Goal: Information Seeking & Learning: Learn about a topic

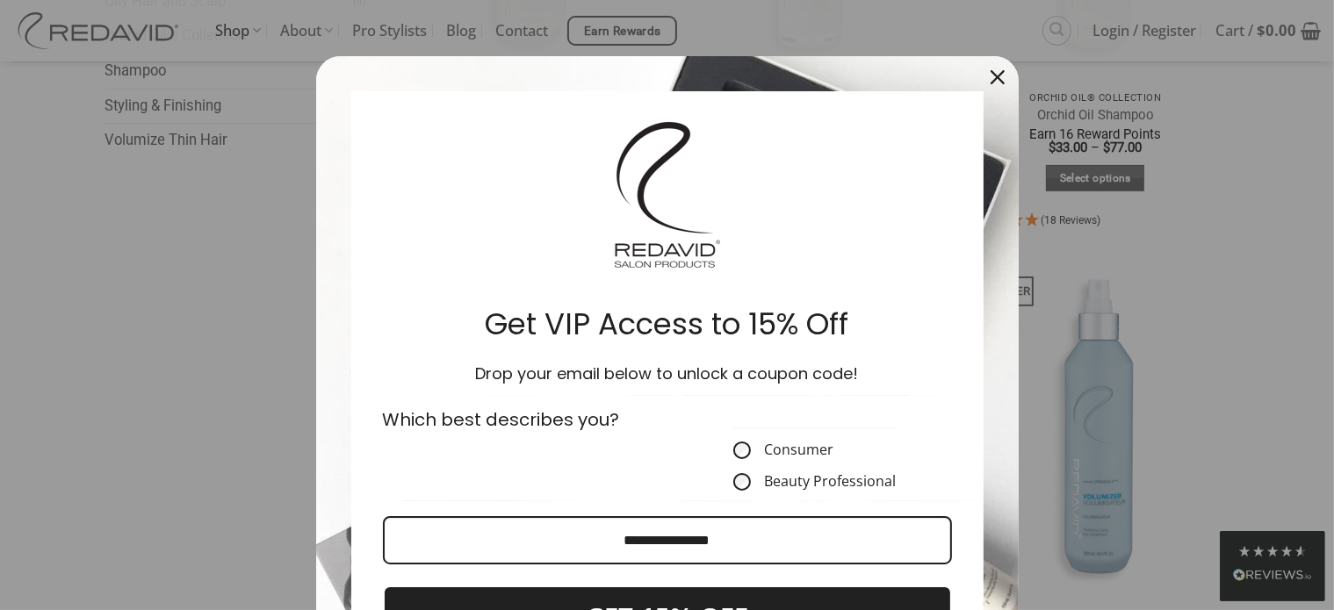
scroll to position [527, 0]
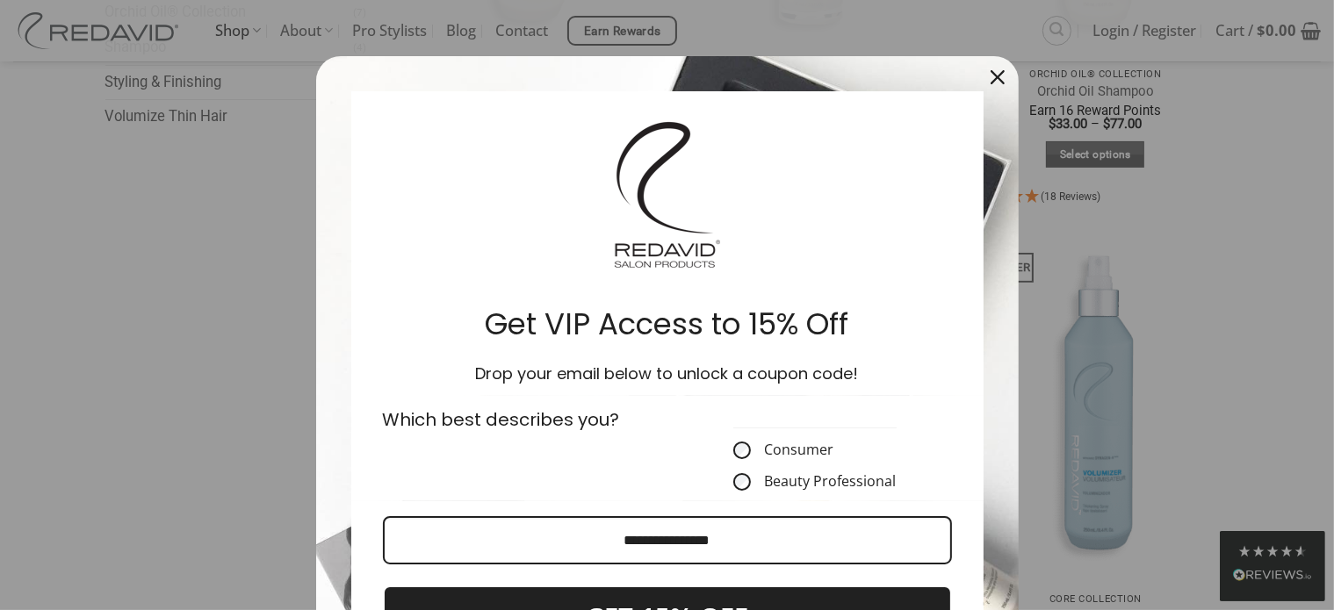
click at [983, 73] on div "Close" at bounding box center [997, 77] width 28 height 28
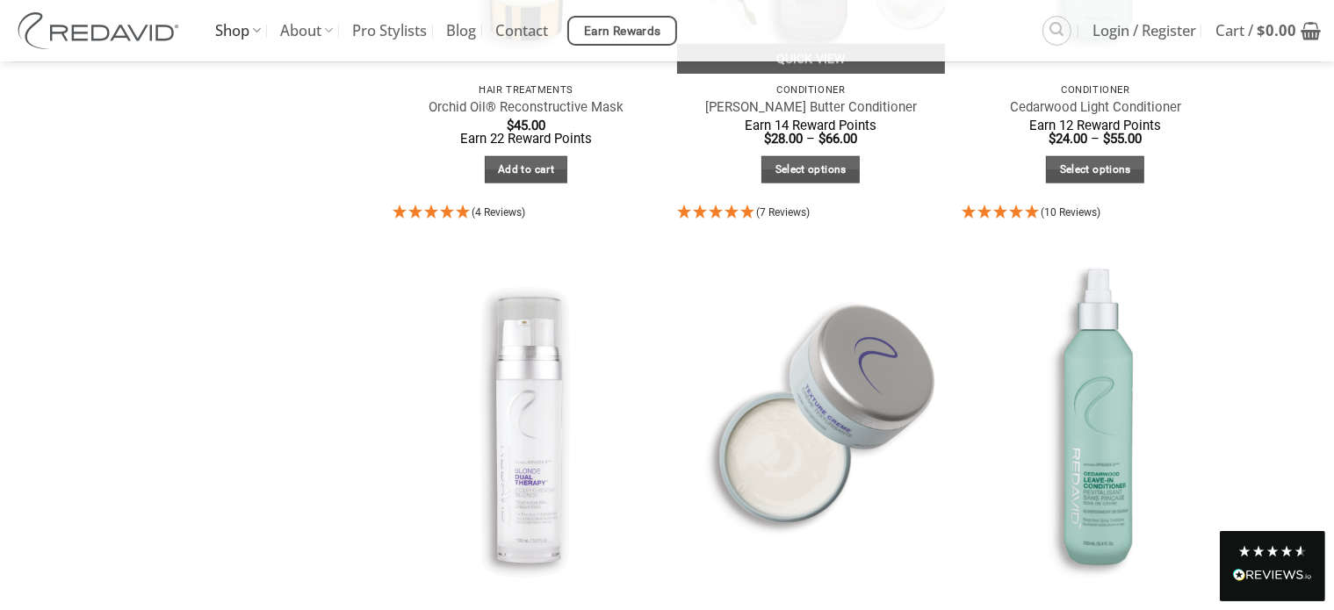
scroll to position [2107, 0]
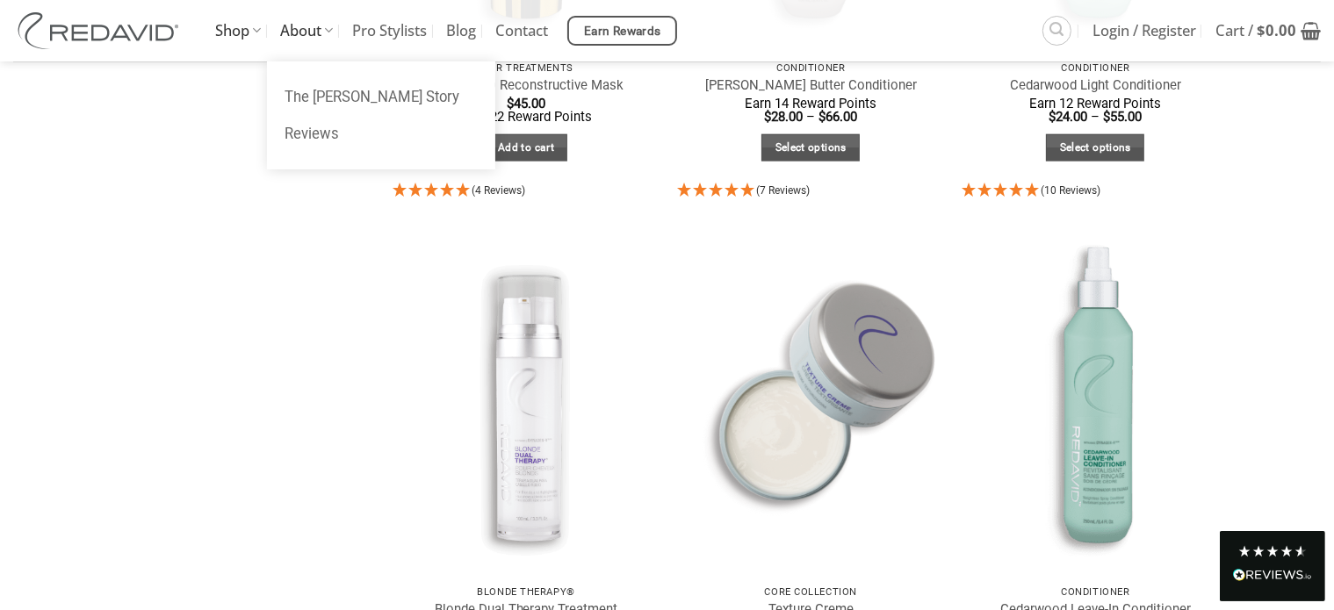
click at [307, 27] on link "About" at bounding box center [306, 30] width 53 height 61
click at [304, 29] on link "About" at bounding box center [306, 30] width 53 height 61
click at [327, 32] on icon at bounding box center [328, 30] width 9 height 17
click at [299, 32] on link "About" at bounding box center [306, 30] width 53 height 61
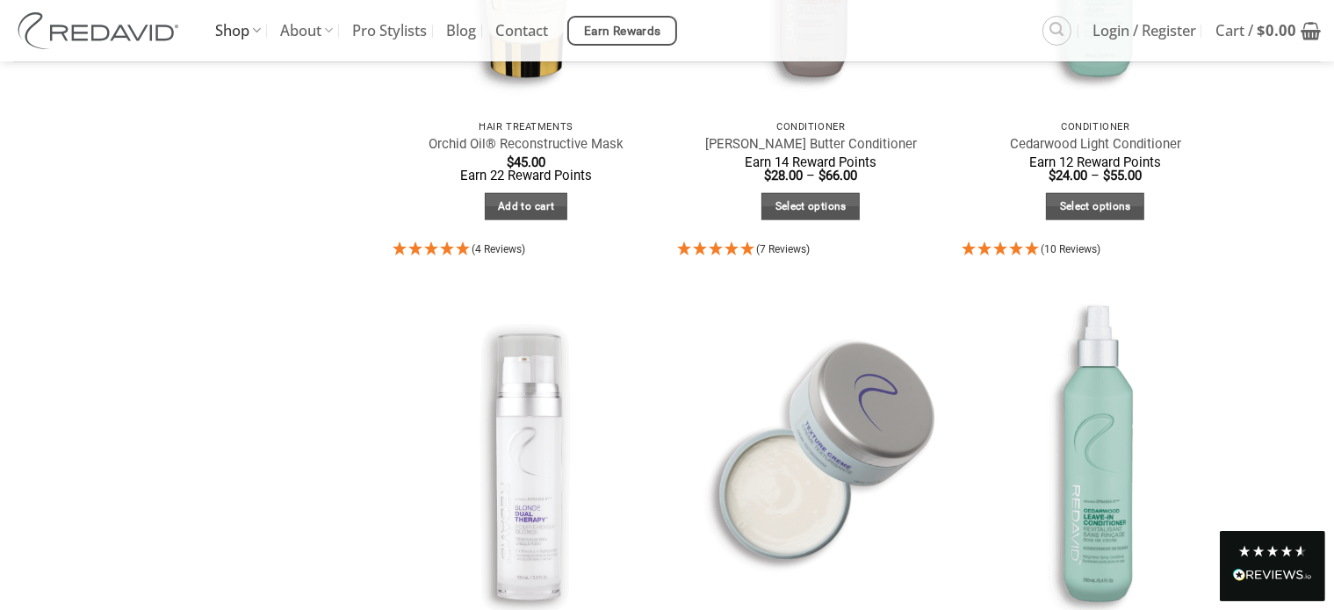
scroll to position [1756, 0]
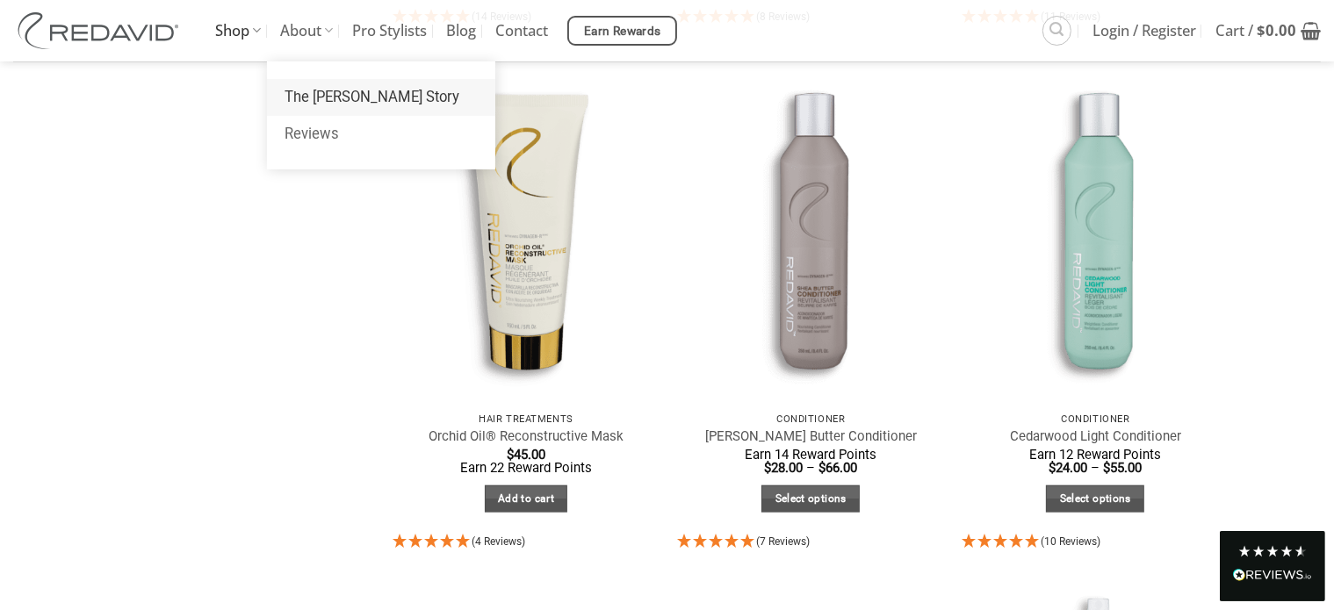
click at [320, 99] on link "The [PERSON_NAME] Story" at bounding box center [381, 97] width 228 height 37
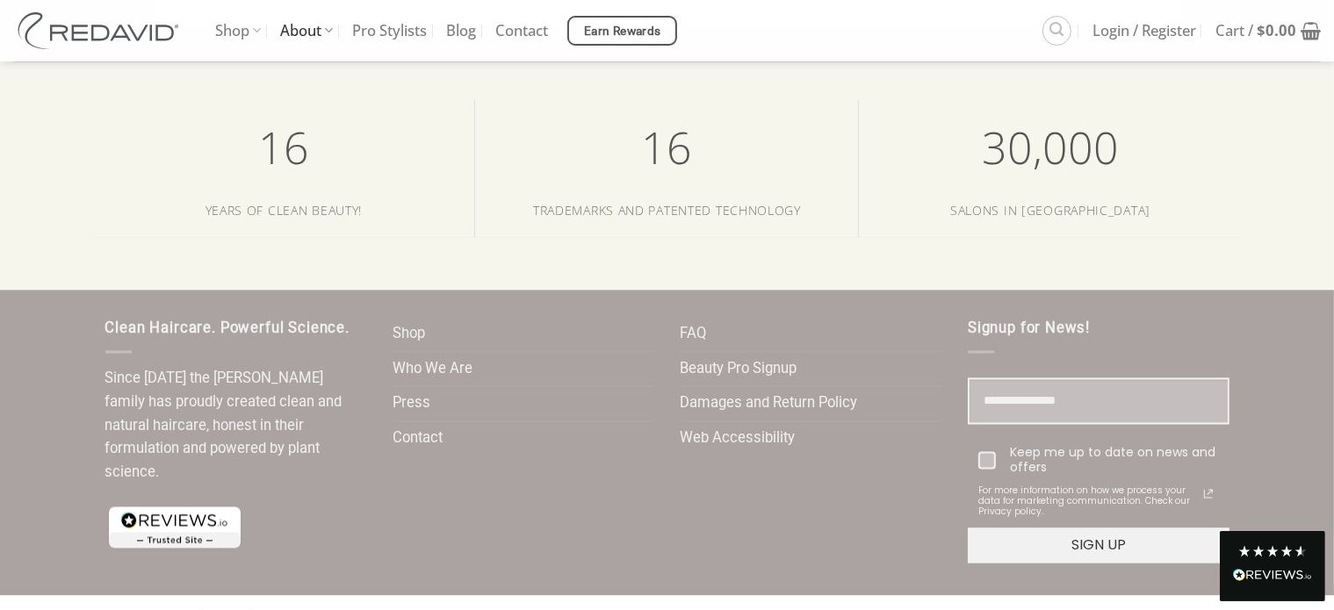
scroll to position [3333, 0]
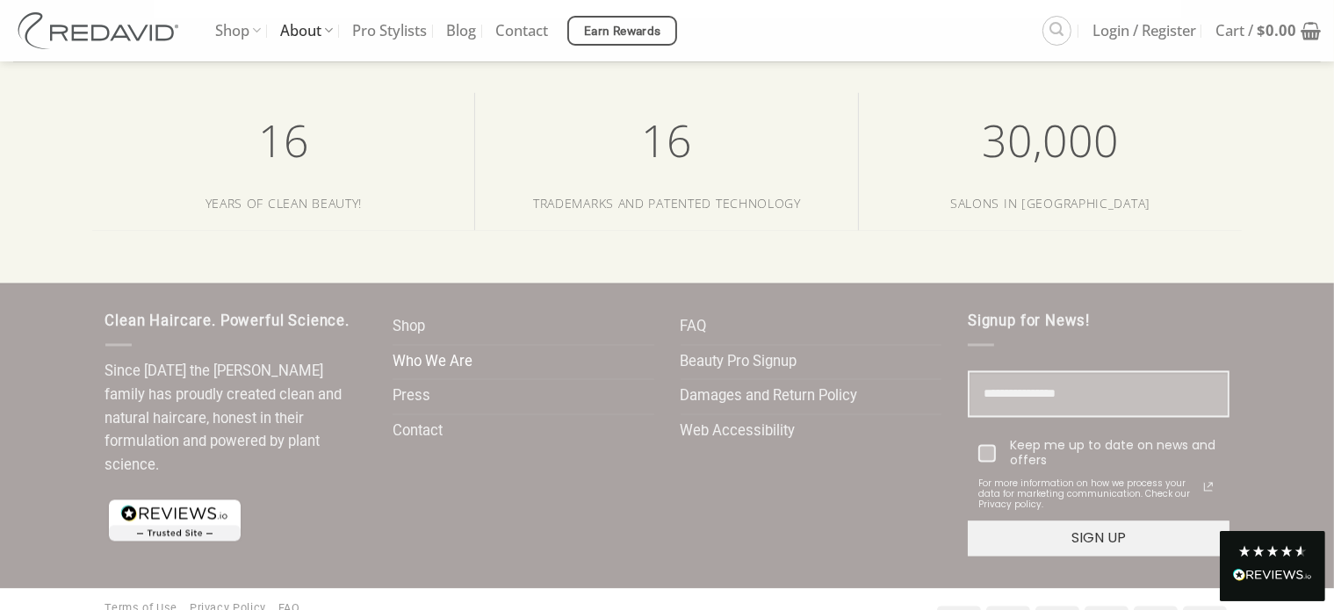
click at [430, 346] on link "Who We Are" at bounding box center [432, 363] width 80 height 34
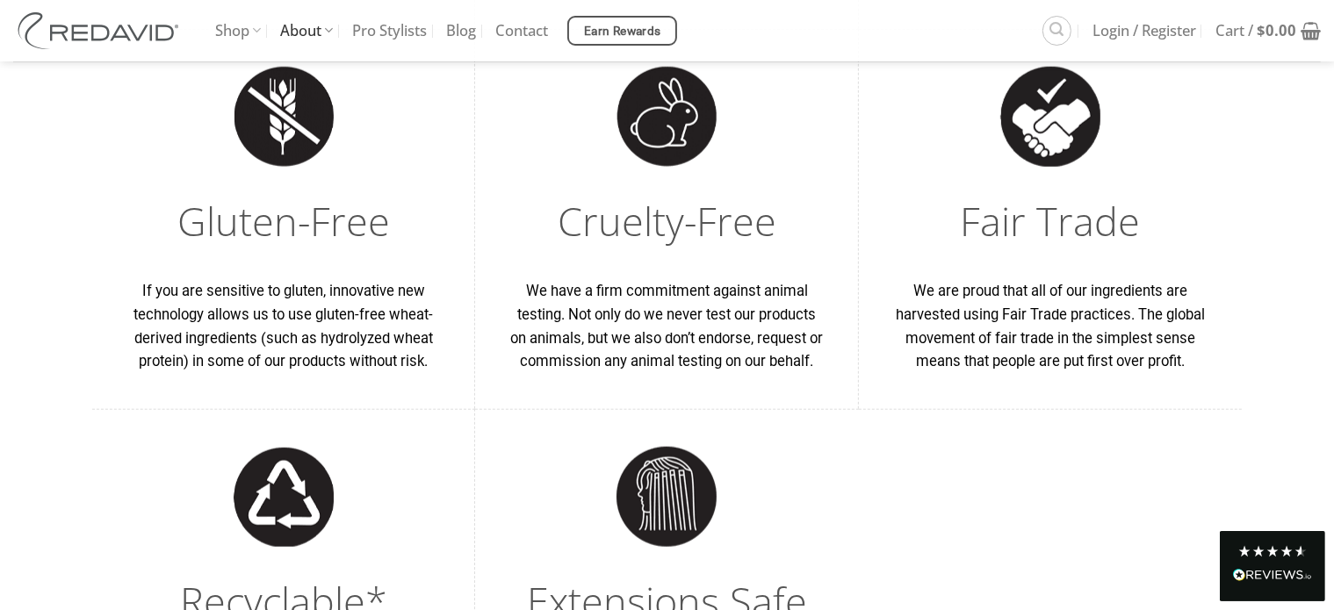
scroll to position [1932, 0]
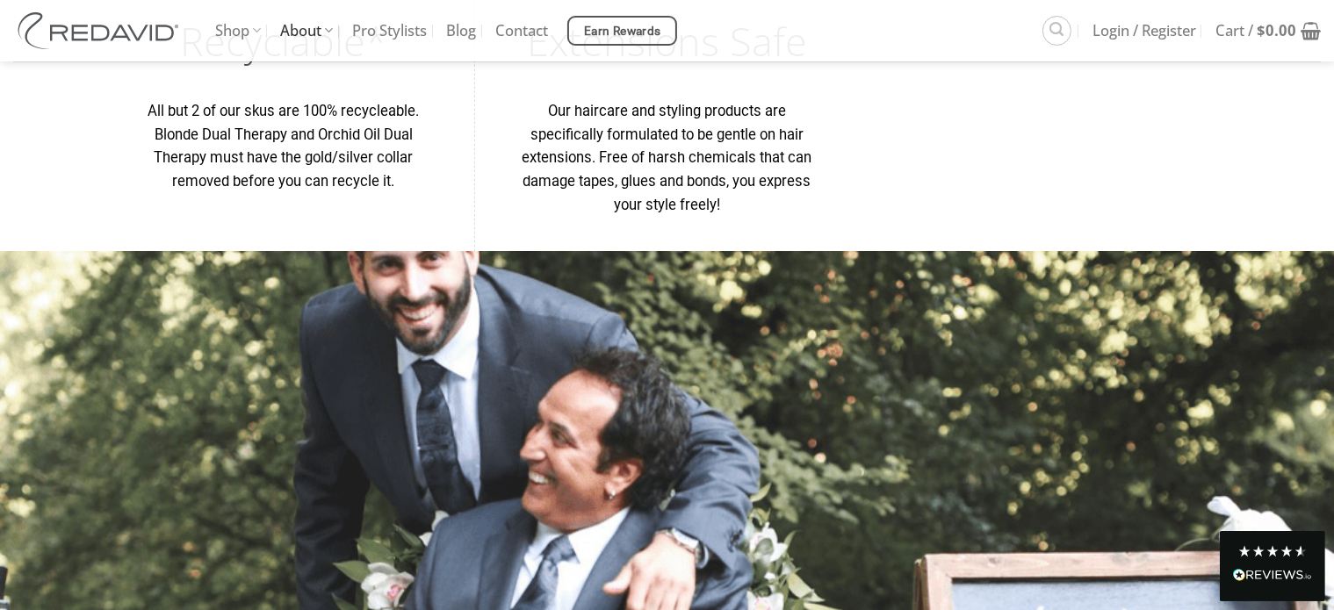
click at [438, 403] on img at bounding box center [667, 417] width 1334 height 551
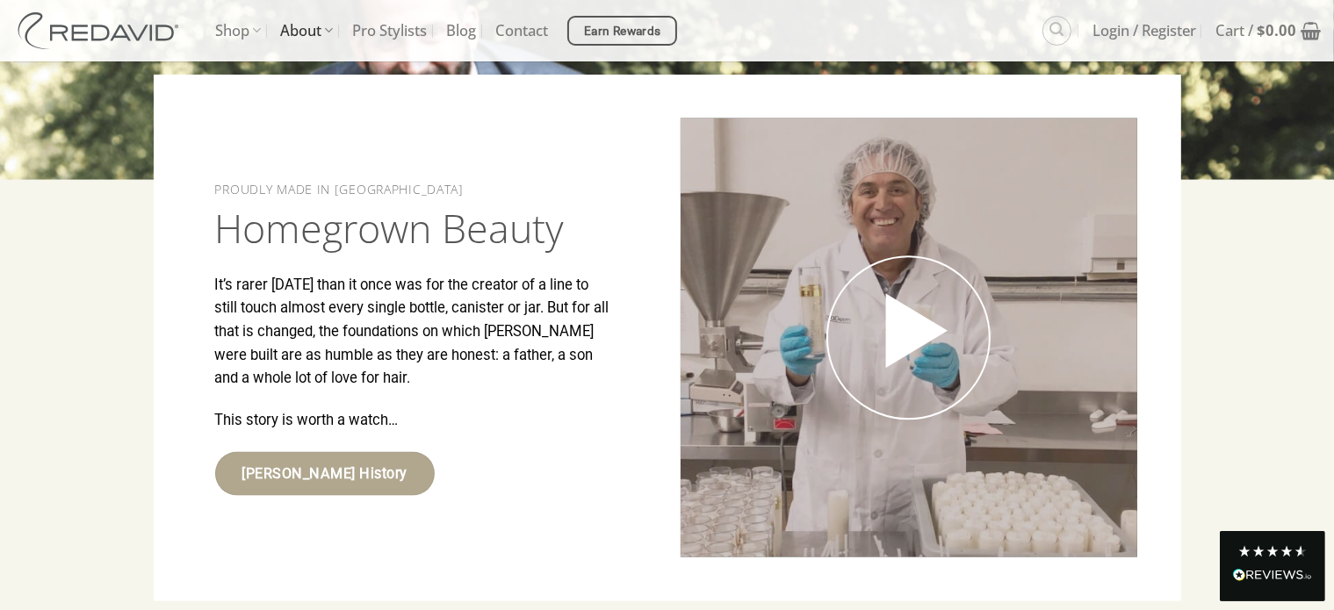
scroll to position [2810, 0]
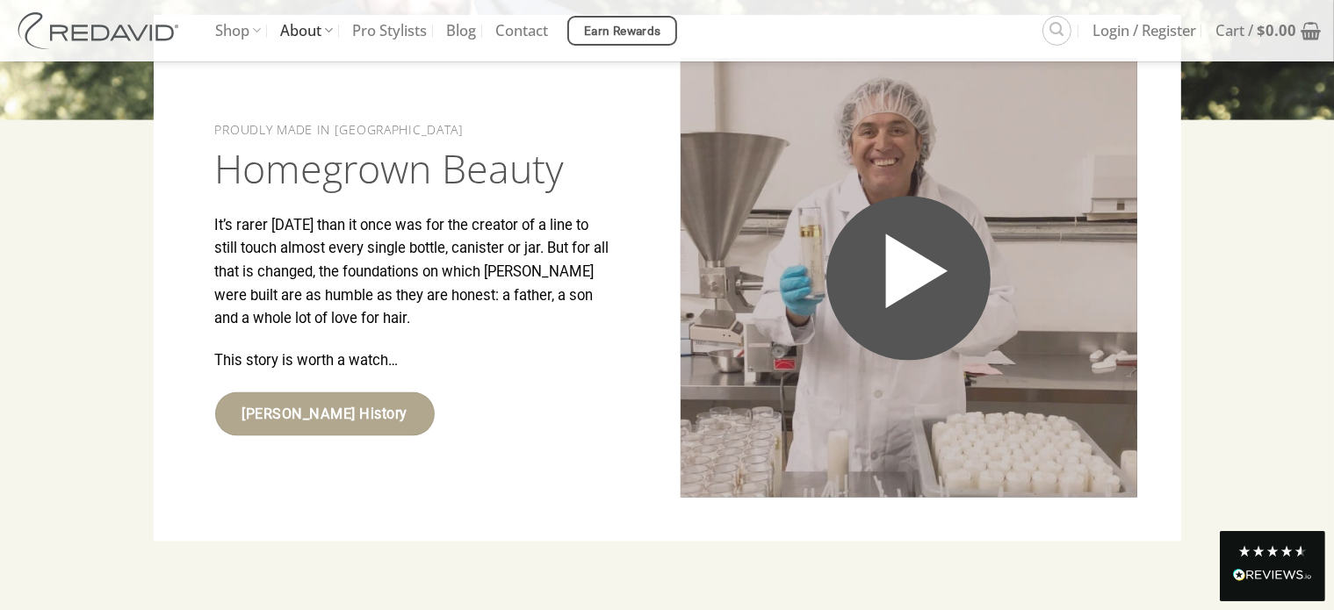
click at [972, 234] on link at bounding box center [908, 279] width 165 height 165
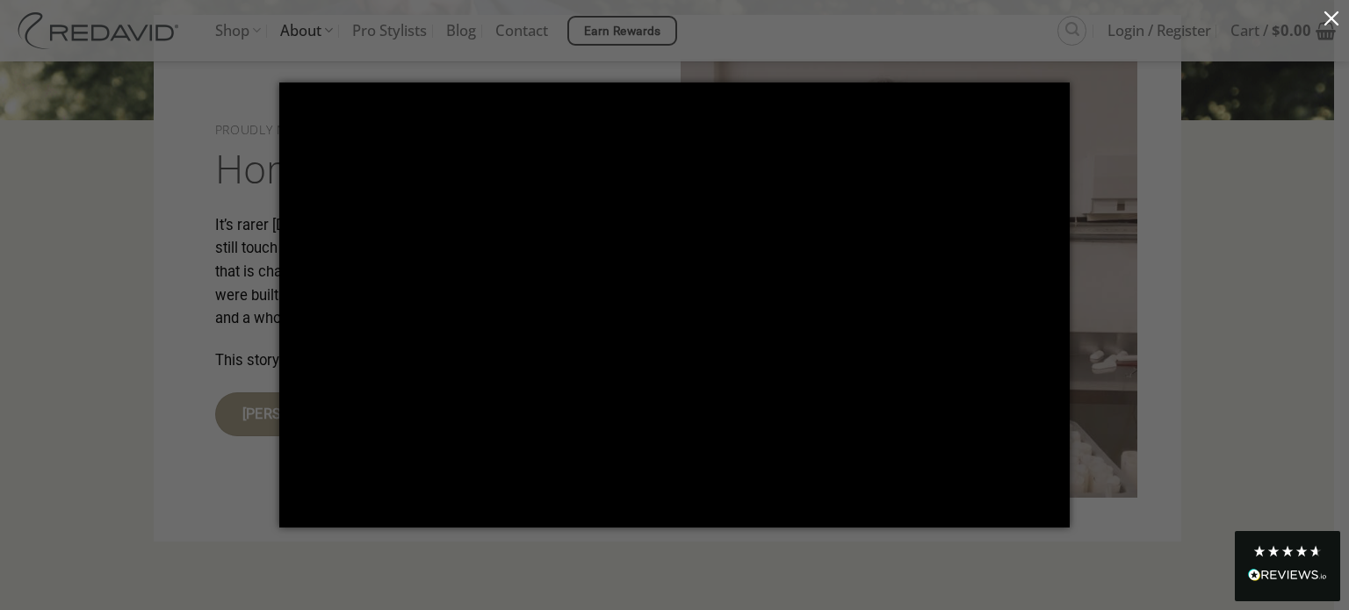
click at [1327, 13] on button "button" at bounding box center [1331, 17] width 35 height 35
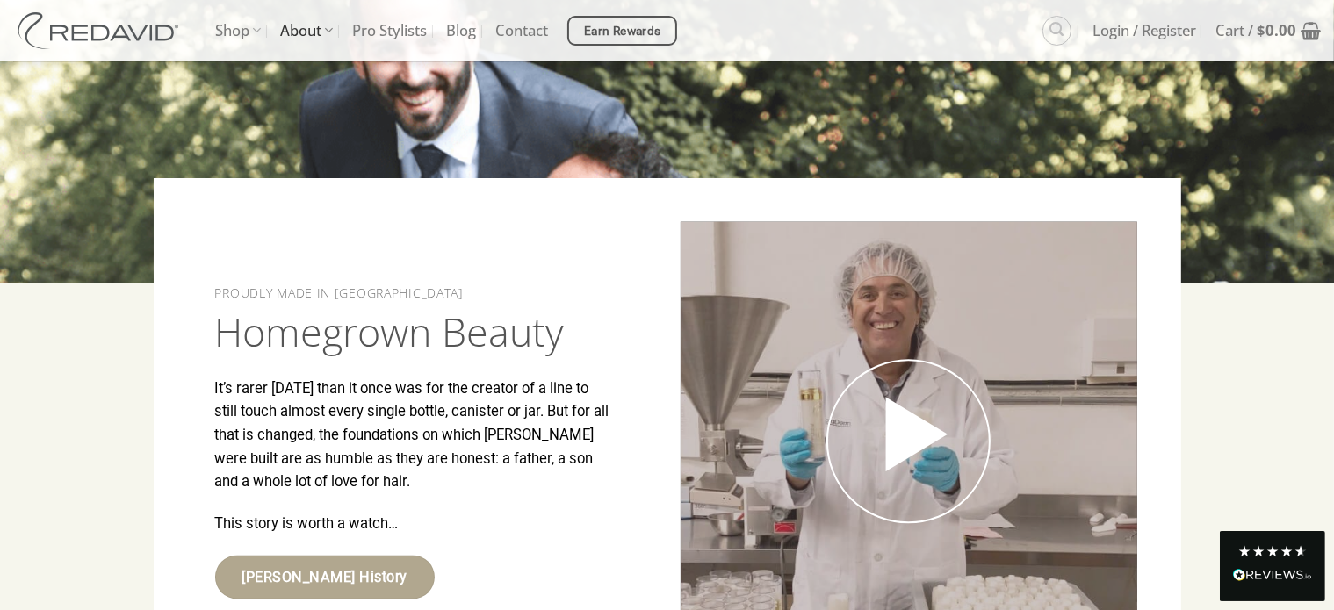
scroll to position [2634, 0]
